Goal: Find specific page/section: Find specific page/section

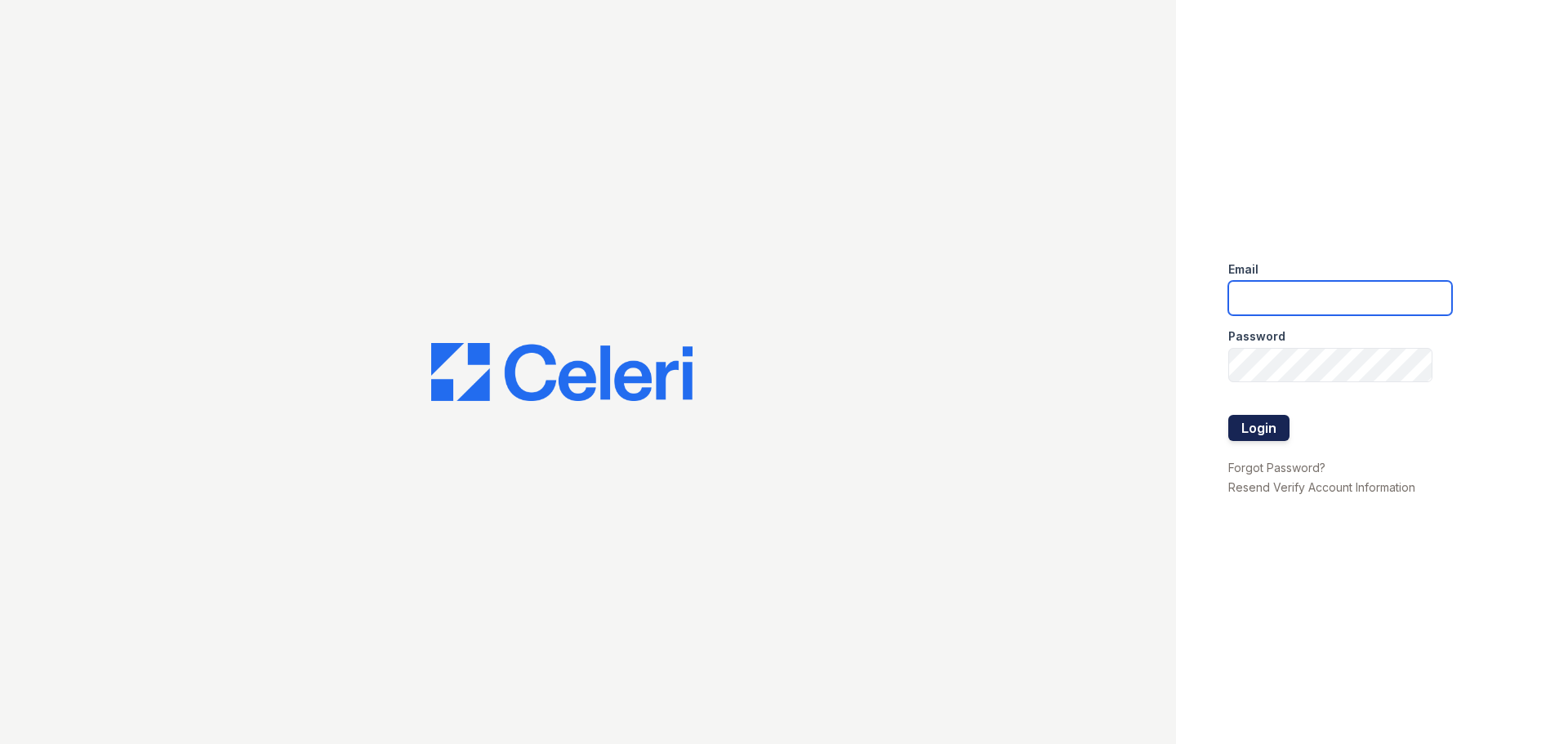
type input "[EMAIL_ADDRESS][DOMAIN_NAME]"
click at [1280, 436] on button "Login" at bounding box center [1258, 427] width 61 height 26
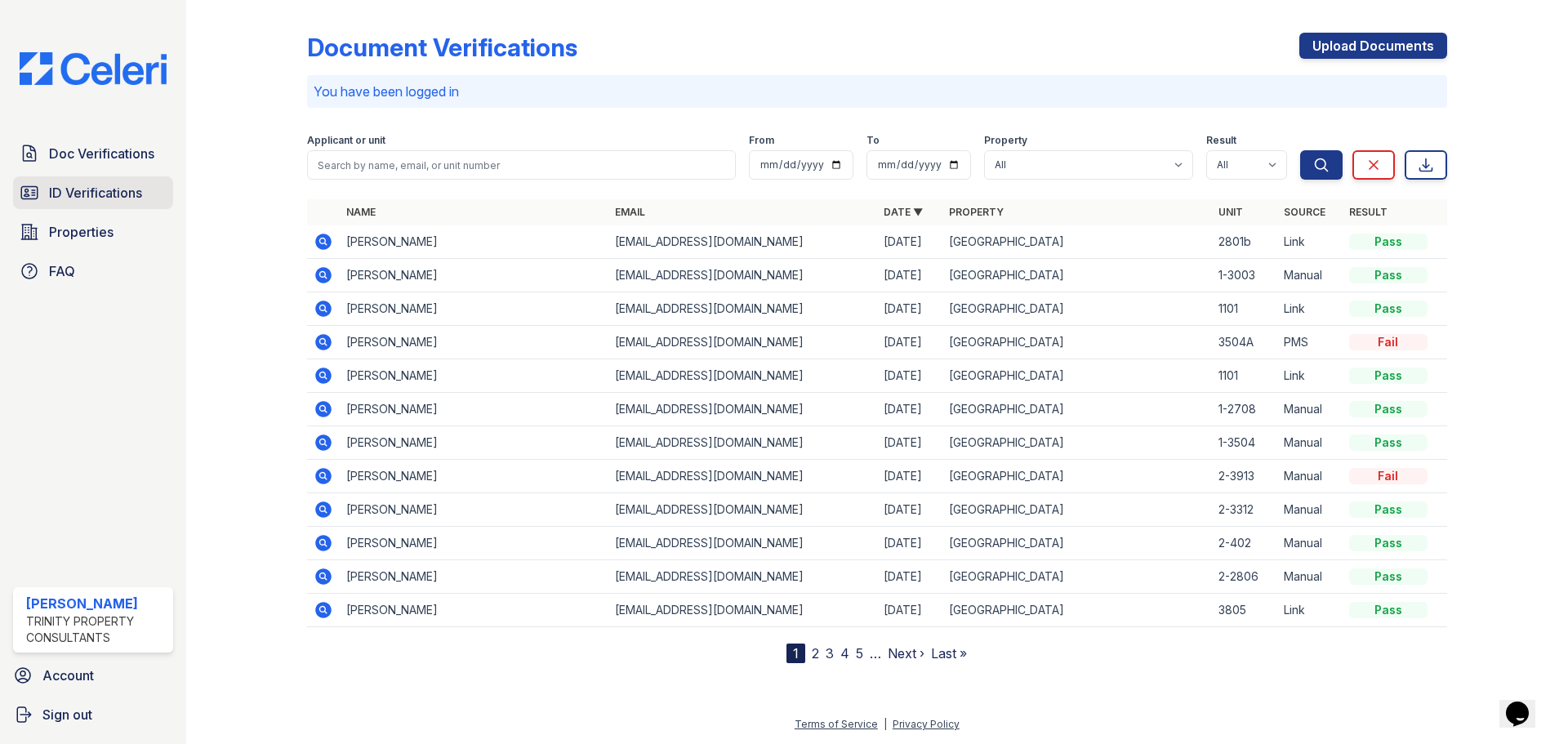
drag, startPoint x: 112, startPoint y: 173, endPoint x: 116, endPoint y: 183, distance: 10.8
click at [112, 173] on div "Doc Verifications ID Verifications Properties FAQ" at bounding box center [93, 212] width 173 height 150
click at [117, 184] on span "ID Verifications" at bounding box center [95, 193] width 93 height 20
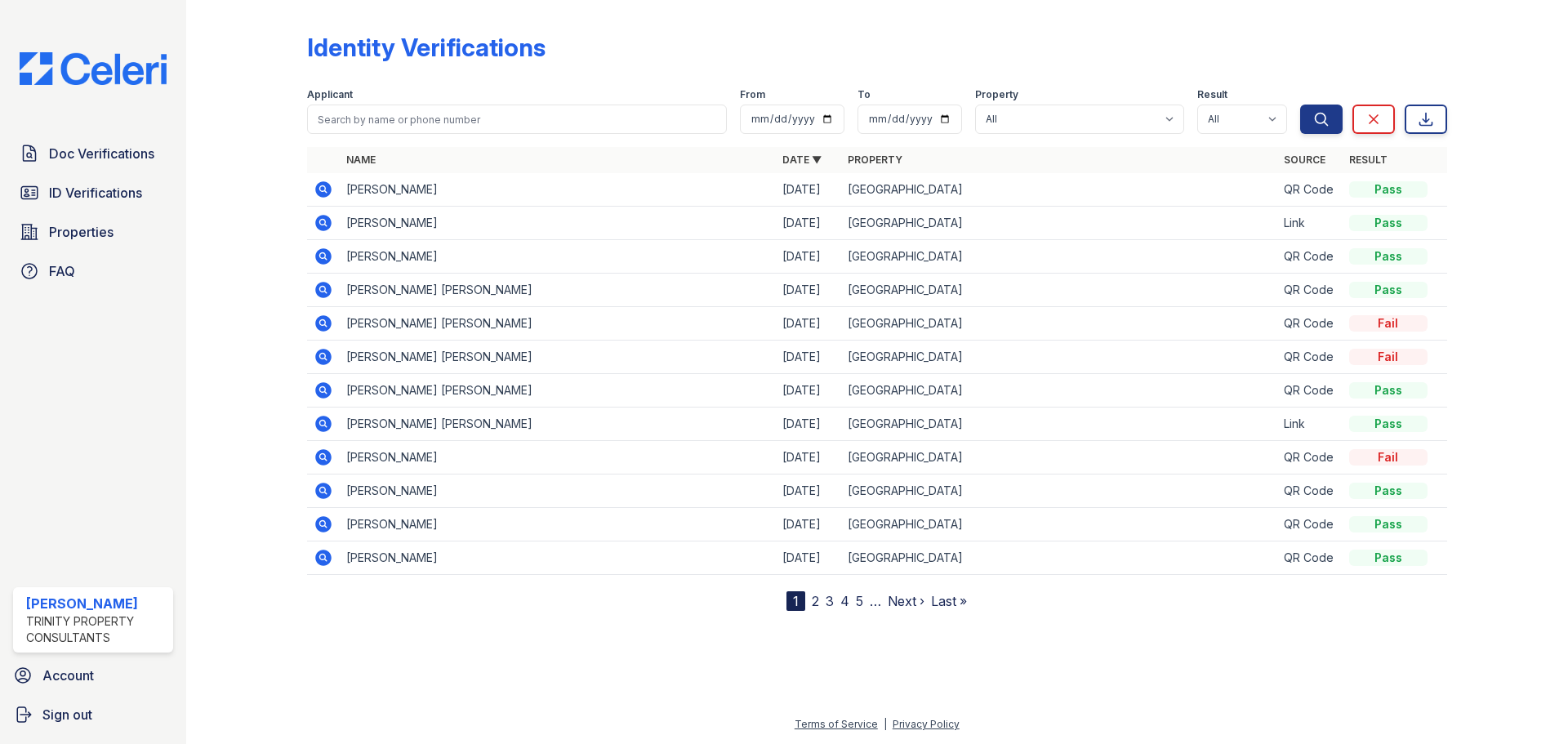
click at [87, 121] on div "Doc Verifications ID Verifications Properties FAQ [PERSON_NAME] Trinity Propert…" at bounding box center [93, 372] width 186 height 744
click at [92, 160] on span "Doc Verifications" at bounding box center [102, 154] width 106 height 20
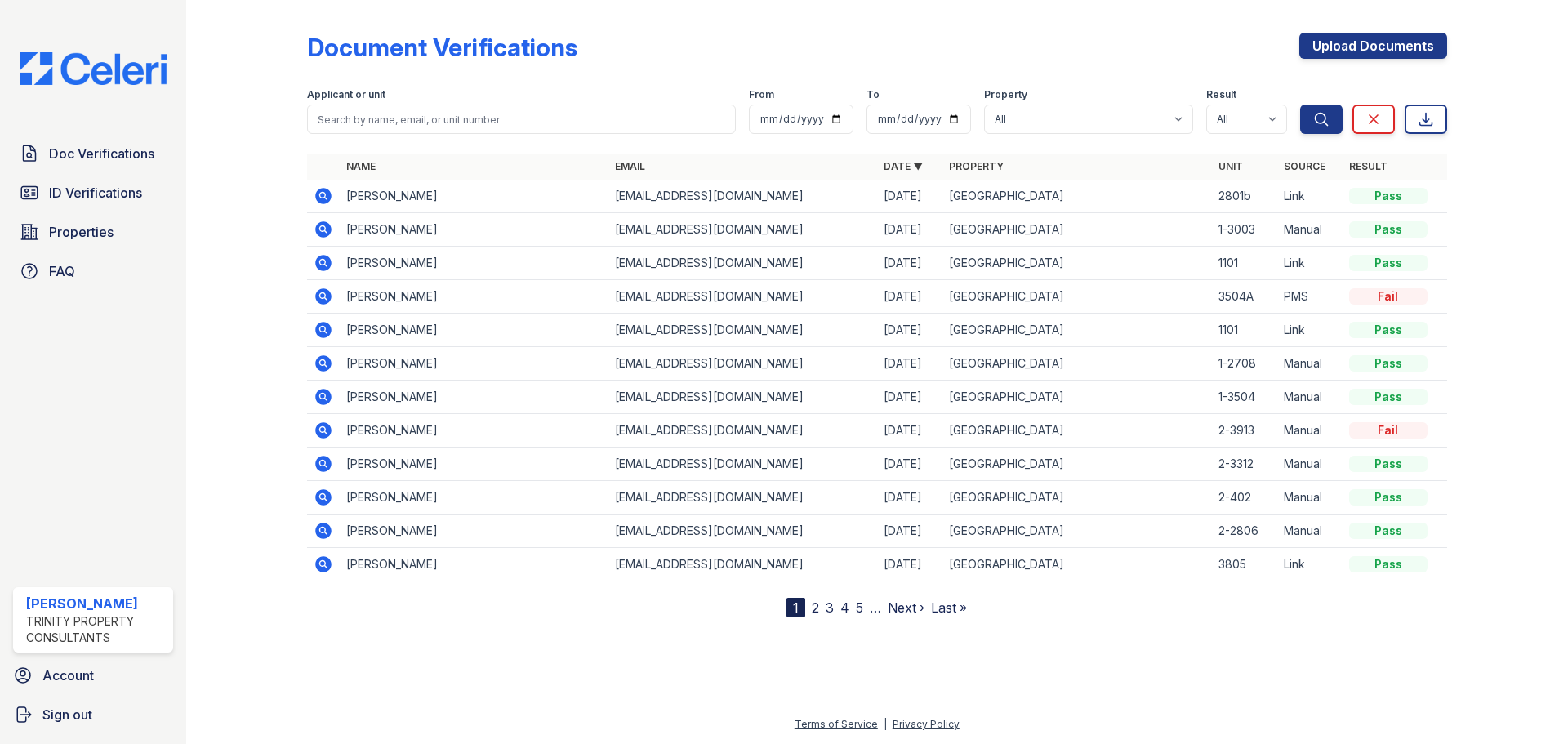
click at [139, 172] on div "Doc Verifications ID Verifications Properties FAQ" at bounding box center [93, 212] width 173 height 150
click at [132, 153] on span "Doc Verifications" at bounding box center [102, 154] width 106 height 20
click at [806, 608] on nav "1 2 3 4 5 … Next › Last »" at bounding box center [876, 608] width 180 height 20
click at [808, 608] on nav "1 2 3 4 5 … Next › Last »" at bounding box center [876, 608] width 180 height 20
click at [816, 608] on link "2" at bounding box center [815, 608] width 7 height 16
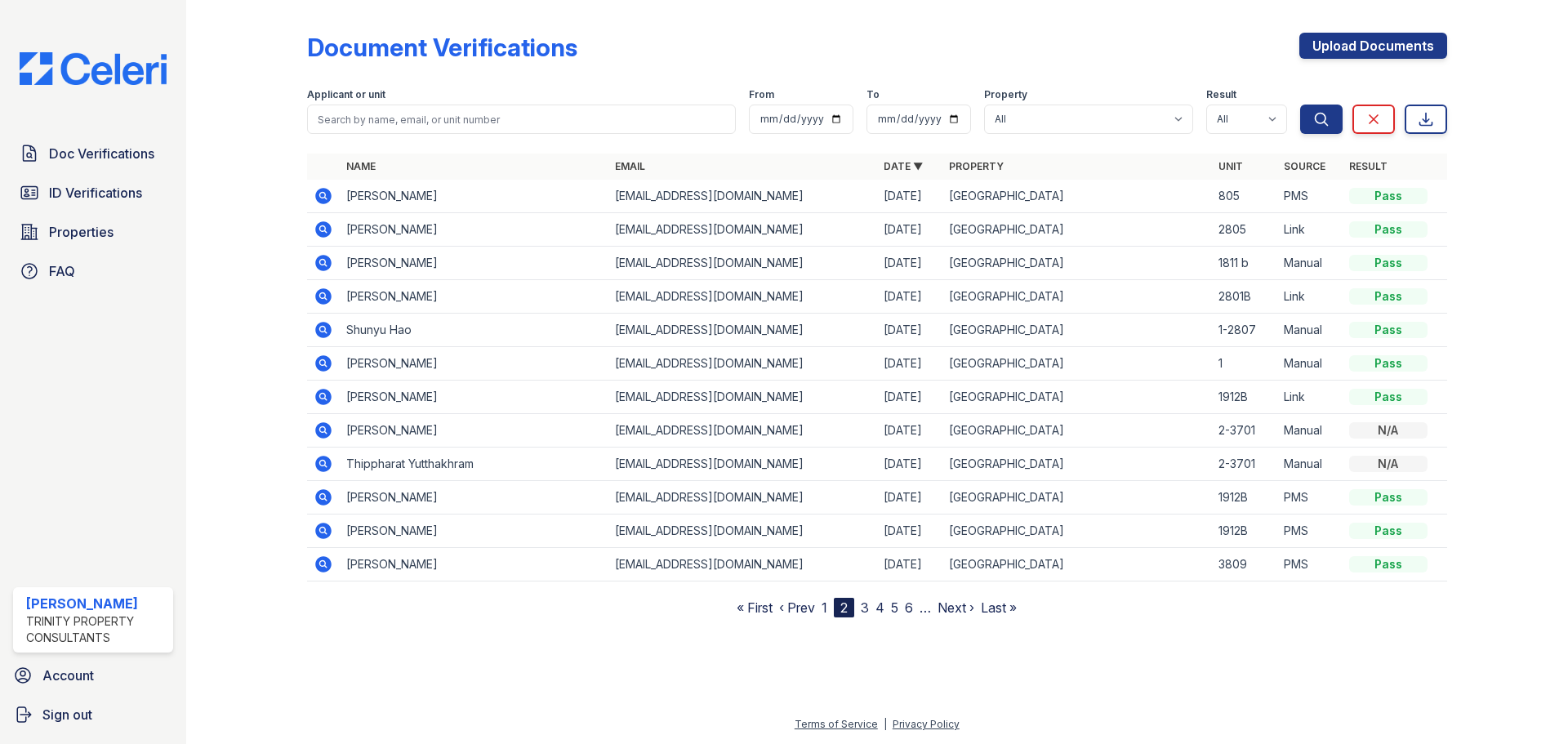
click at [653, 632] on div "Document Verifications Upload Documents Filter Applicant or unit From To Proper…" at bounding box center [876, 321] width 1329 height 643
click at [823, 608] on link "1" at bounding box center [824, 608] width 5 height 16
